Goal: Register for event/course

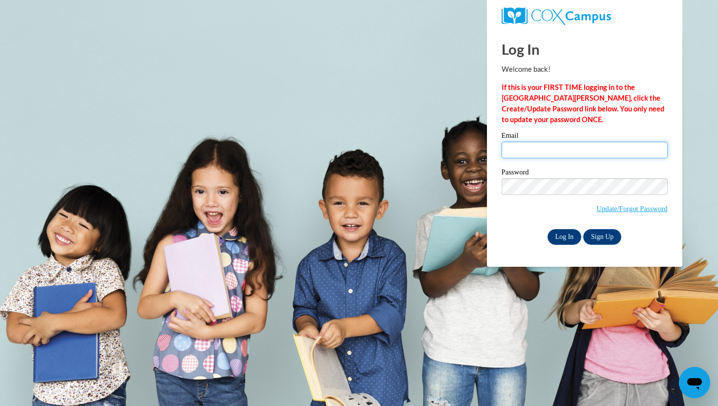
type input "920153498@student.ccga.edu"
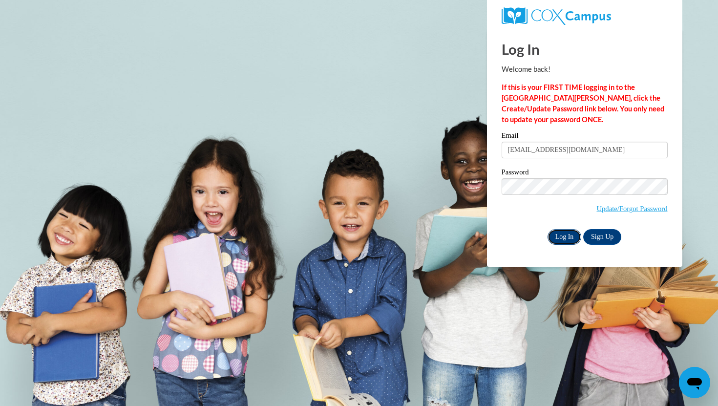
click at [565, 235] on input "Log In" at bounding box center [564, 237] width 34 height 16
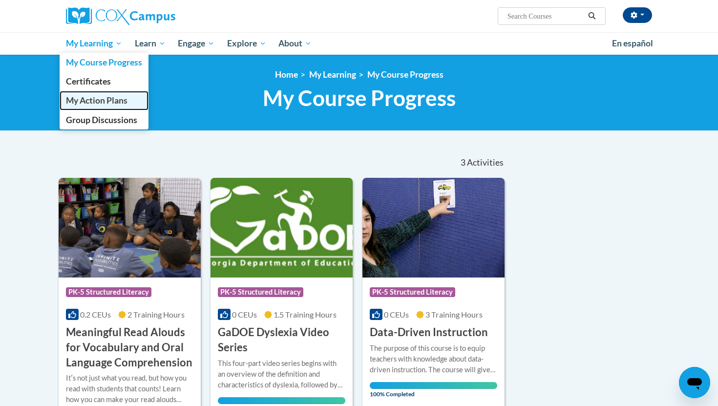
click at [99, 102] on span "My Action Plans" at bounding box center [97, 100] width 62 height 10
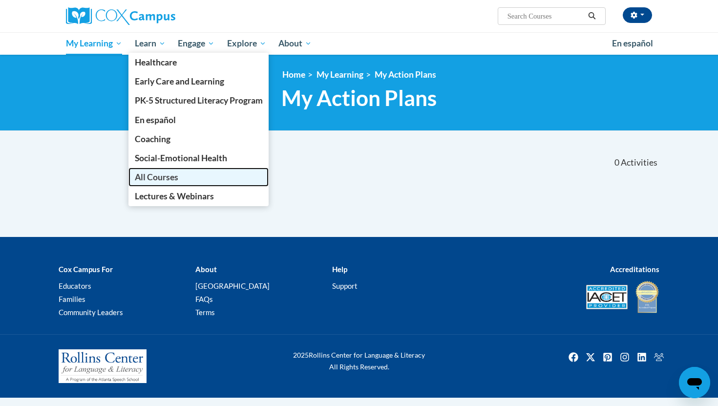
click at [175, 177] on span "All Courses" at bounding box center [156, 177] width 43 height 10
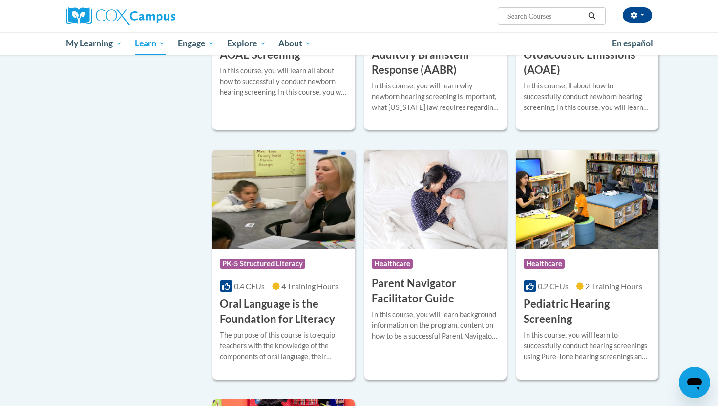
scroll to position [1887, 0]
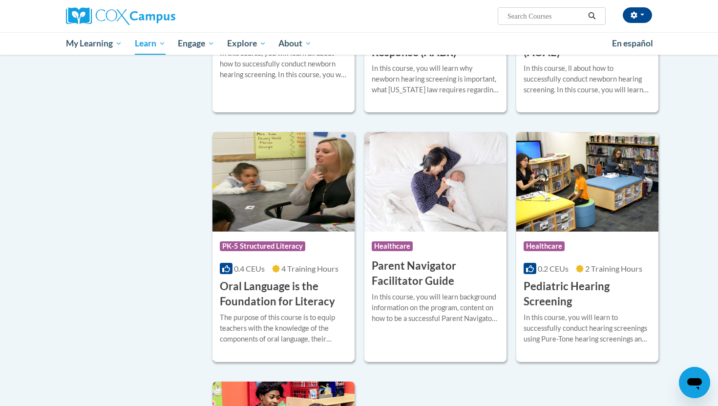
click at [297, 323] on div "More Info Enroll The purpose of this course is to equip teachers with the knowl…" at bounding box center [283, 334] width 142 height 50
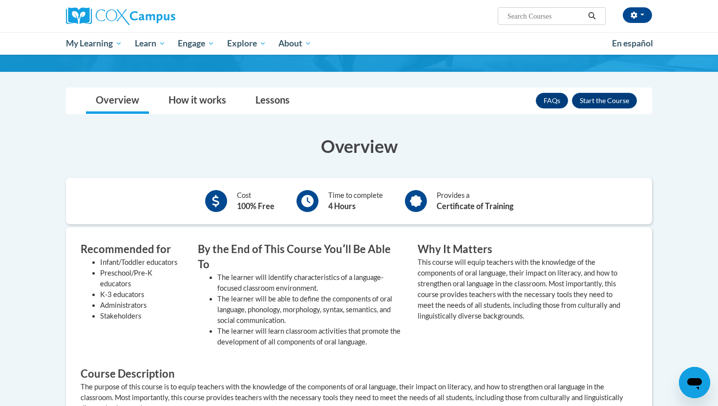
scroll to position [107, 0]
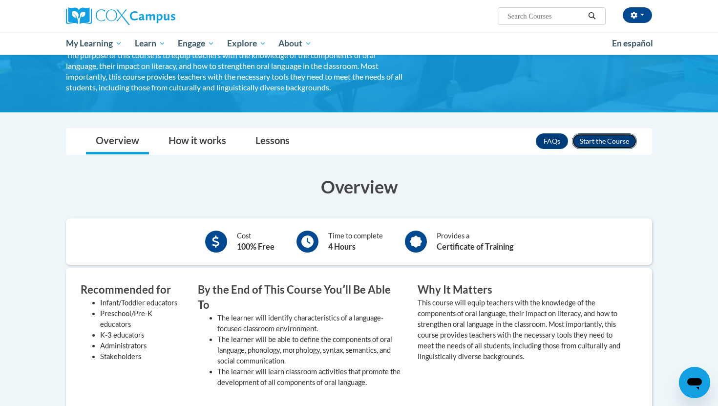
click at [601, 138] on button "Enroll" at bounding box center [604, 141] width 65 height 16
